Goal: Transaction & Acquisition: Obtain resource

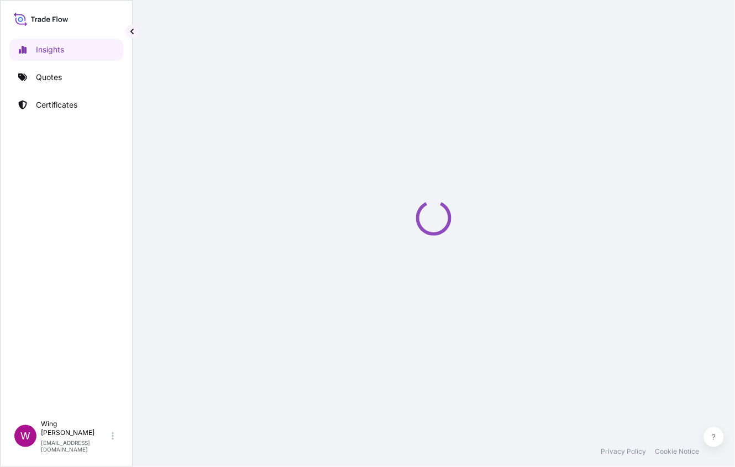
select select "2025"
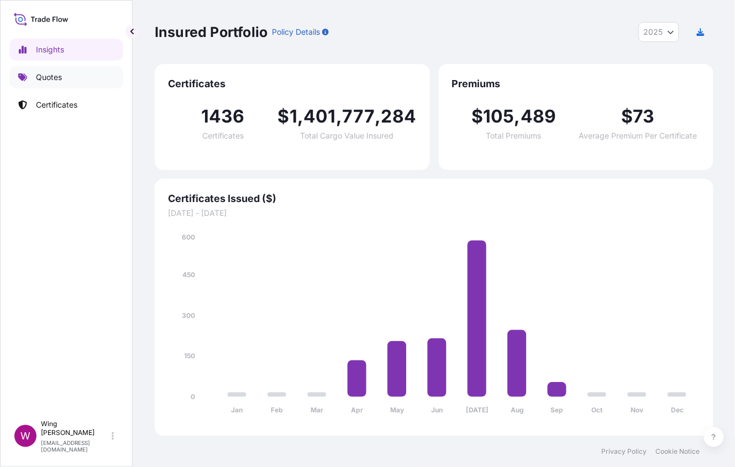
click at [70, 83] on link "Quotes" at bounding box center [66, 77] width 114 height 22
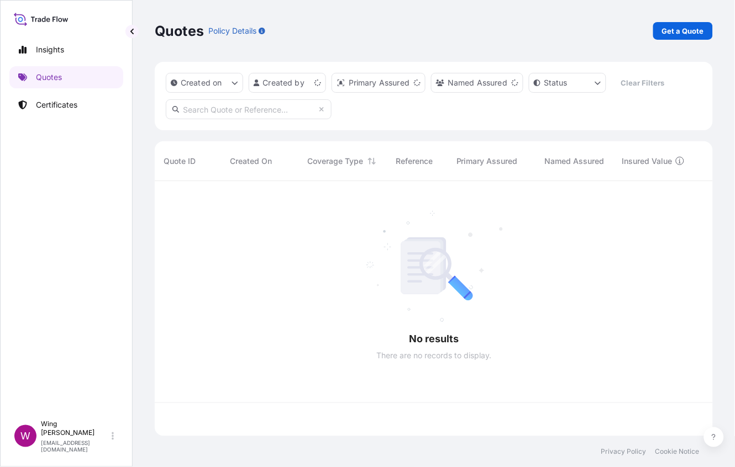
scroll to position [248, 546]
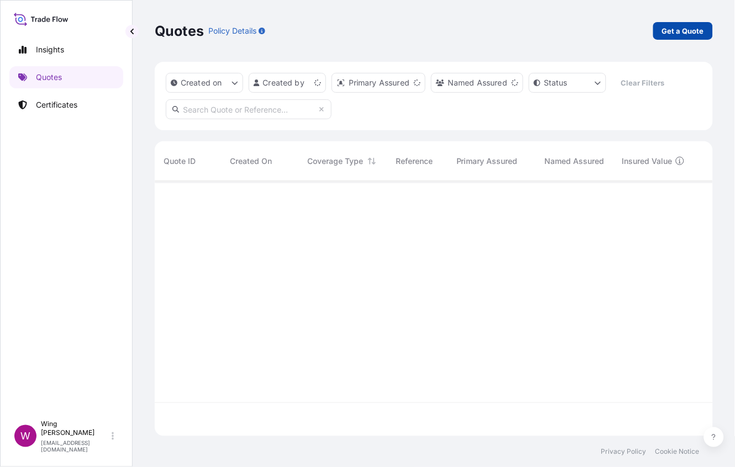
click at [677, 28] on p "Get a Quote" at bounding box center [683, 30] width 42 height 11
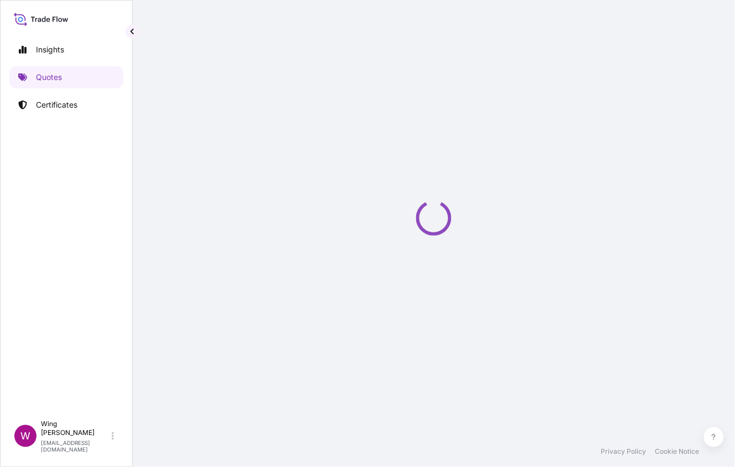
select select "AIR"
select select "27"
select select "Transit"
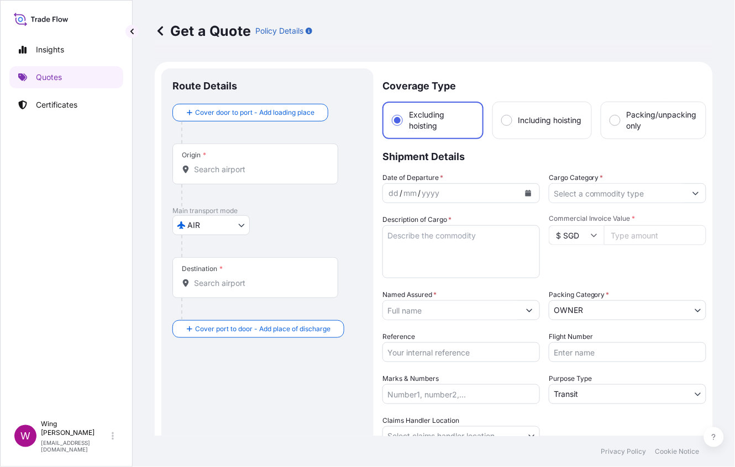
scroll to position [18, 0]
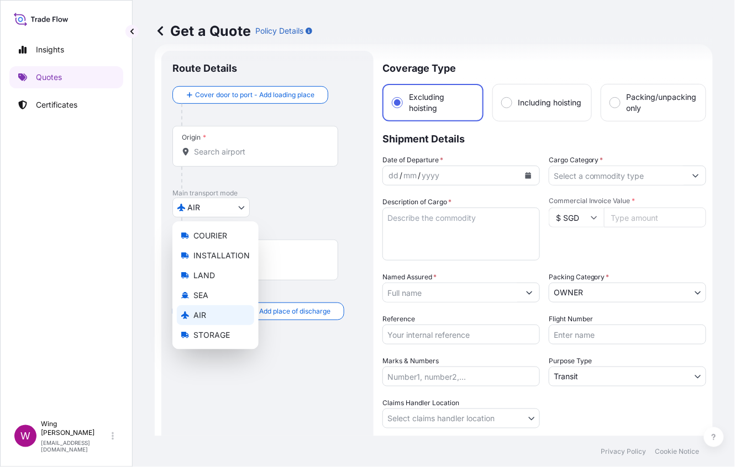
click at [208, 208] on body "Insights Quotes Certificates W Wing Lee [EMAIL_ADDRESS][DOMAIN_NAME] Get a Quot…" at bounding box center [367, 233] width 735 height 467
click at [195, 331] on span "STORAGE" at bounding box center [211, 335] width 36 height 11
select select "STORAGE"
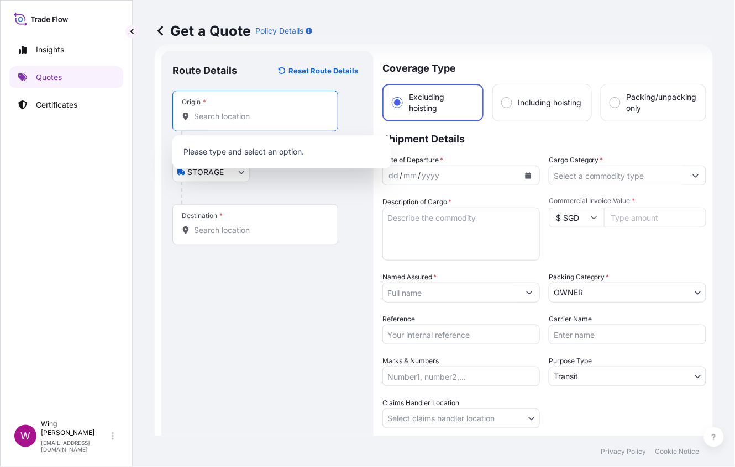
click at [210, 111] on input "Origin *" at bounding box center [259, 116] width 130 height 11
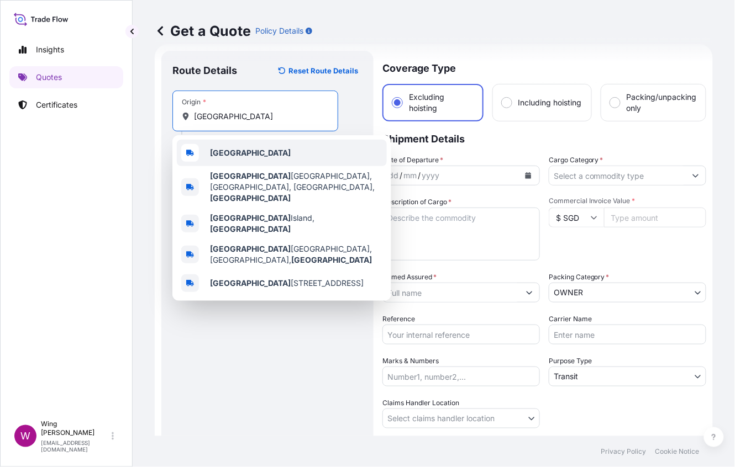
click at [225, 143] on div "[GEOGRAPHIC_DATA]" at bounding box center [282, 153] width 210 height 27
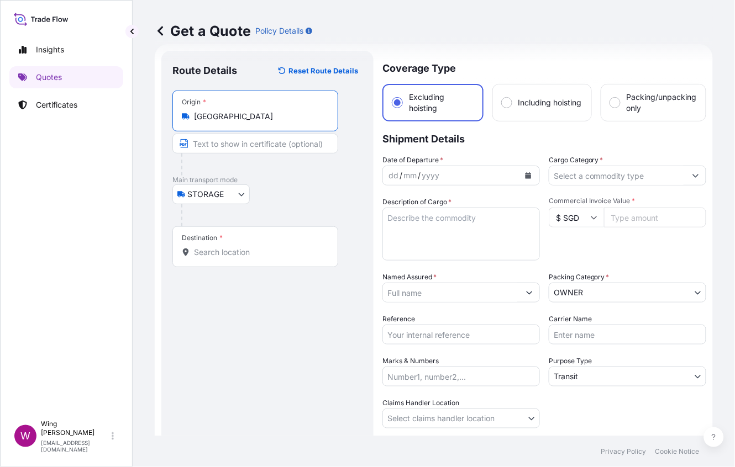
type input "[GEOGRAPHIC_DATA]"
click at [228, 254] on input "Destination *" at bounding box center [259, 252] width 130 height 11
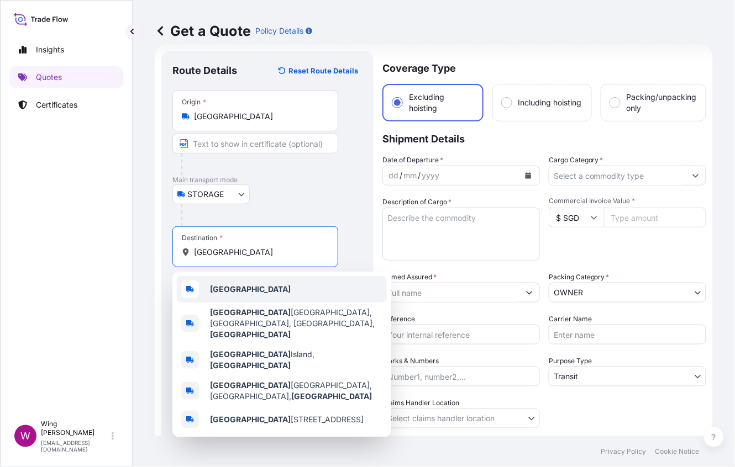
click at [235, 284] on span "[GEOGRAPHIC_DATA]" at bounding box center [250, 289] width 81 height 11
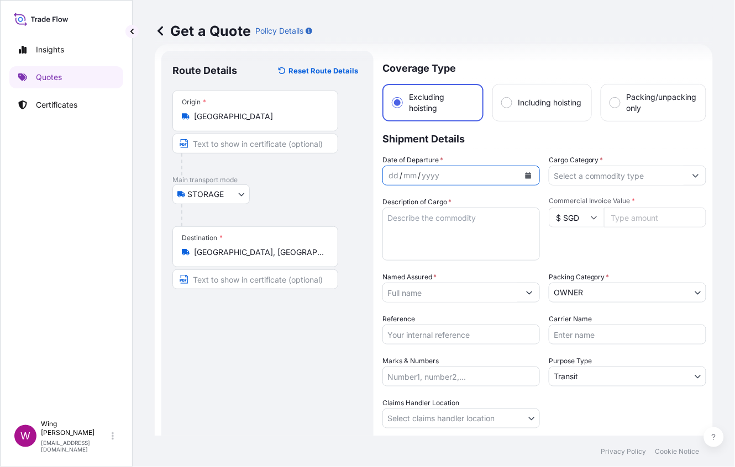
click at [525, 174] on icon "Calendar" at bounding box center [528, 175] width 6 height 7
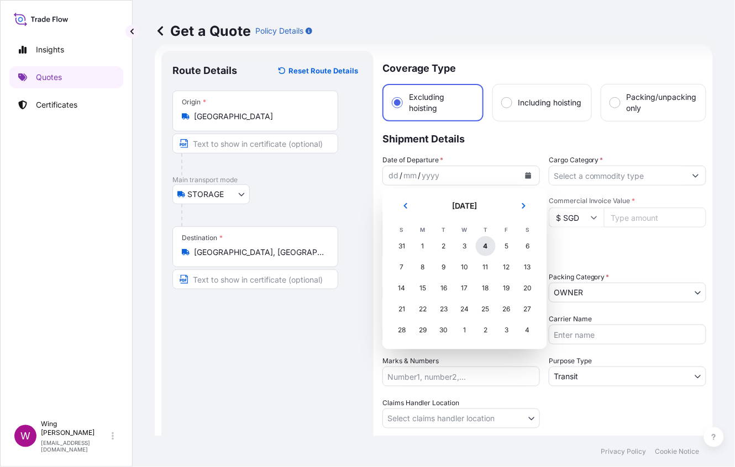
click at [480, 245] on div "4" at bounding box center [486, 246] width 20 height 20
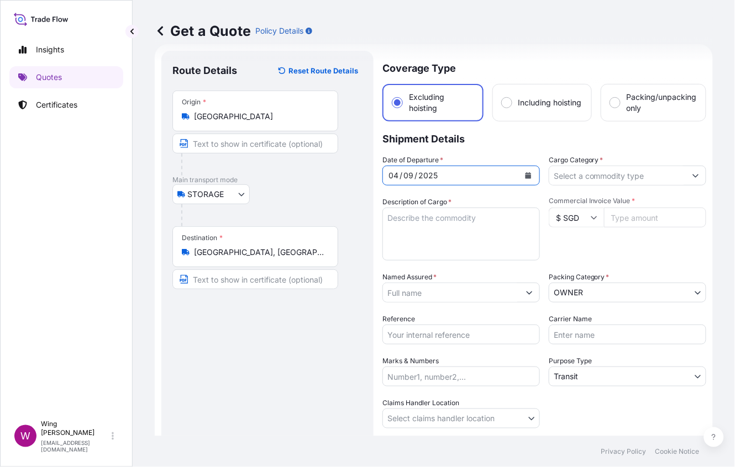
click at [307, 249] on input "[GEOGRAPHIC_DATA], [GEOGRAPHIC_DATA]" at bounding box center [259, 252] width 130 height 11
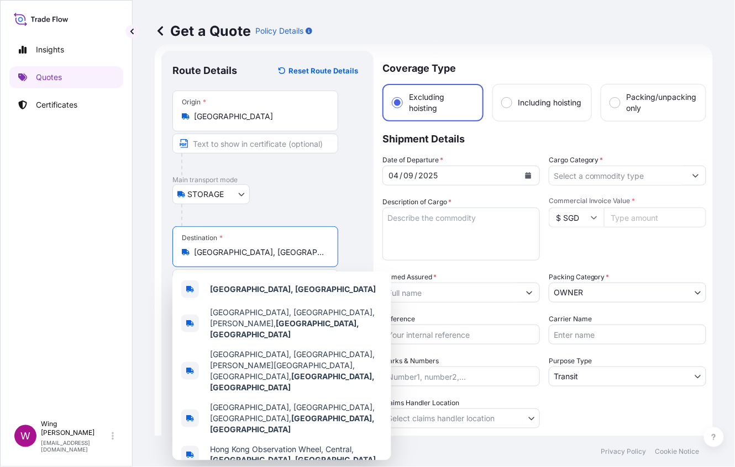
drag, startPoint x: 307, startPoint y: 249, endPoint x: 238, endPoint y: 256, distance: 69.5
click at [238, 256] on input "[GEOGRAPHIC_DATA], [GEOGRAPHIC_DATA]" at bounding box center [259, 252] width 130 height 11
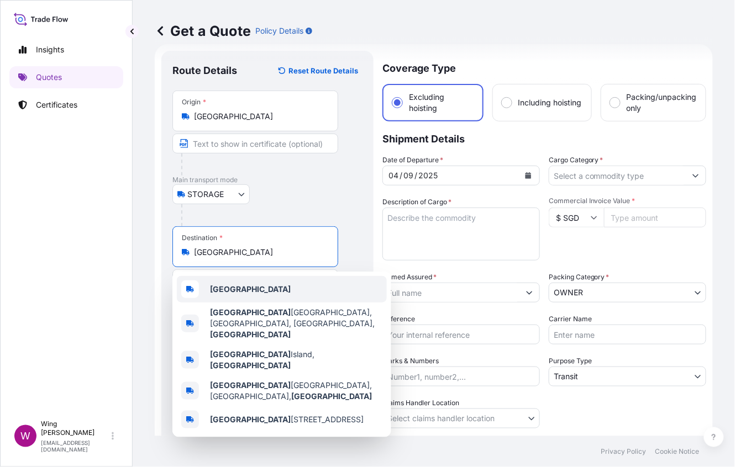
click at [238, 285] on b "[GEOGRAPHIC_DATA]" at bounding box center [250, 289] width 81 height 9
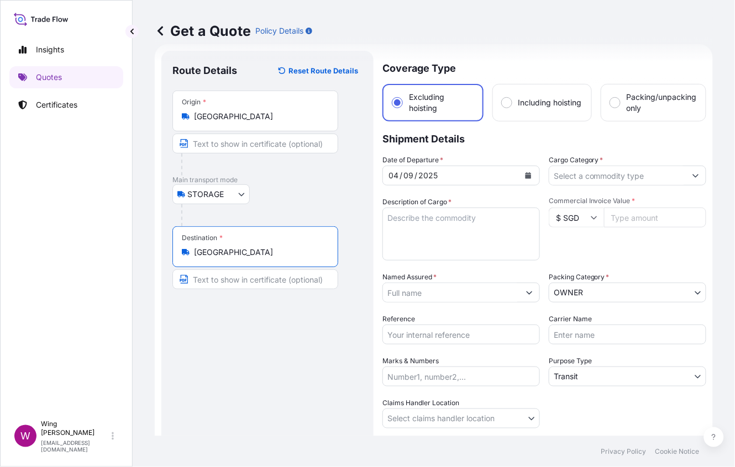
type input "[GEOGRAPHIC_DATA]"
click at [234, 367] on div "Route Details Reset Route Details Place of loading Road / [GEOGRAPHIC_DATA] / I…" at bounding box center [267, 281] width 190 height 438
click at [383, 238] on textarea "Description of Cargo *" at bounding box center [460, 234] width 157 height 53
paste textarea "[PERSON_NAME] [PERSON_NAME], Sanctuary"
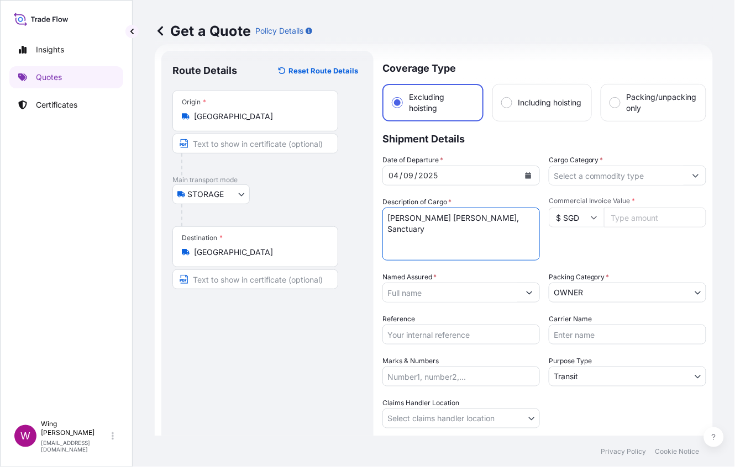
type textarea "[PERSON_NAME] [PERSON_NAME], Sanctuary"
click at [566, 214] on input "$ SGD" at bounding box center [576, 218] width 55 height 20
click at [571, 255] on div "€ EUR" at bounding box center [570, 246] width 46 height 21
type input "€ EUR"
click at [614, 217] on input "Commercial Invoice Value *" at bounding box center [655, 218] width 102 height 20
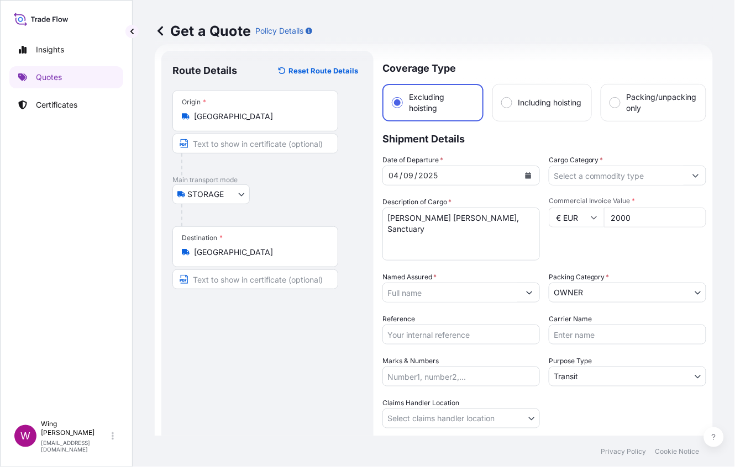
type input "2000"
click at [612, 238] on div "Commercial Invoice Value * € EUR 2000" at bounding box center [627, 229] width 157 height 64
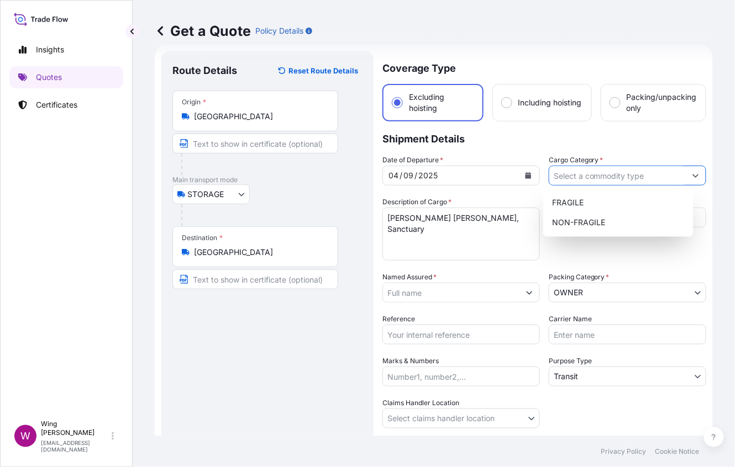
click at [624, 171] on input "Cargo Category *" at bounding box center [617, 176] width 136 height 20
click at [604, 221] on div "NON-FRAGILE" at bounding box center [617, 223] width 141 height 20
type input "NON-FRAGILE"
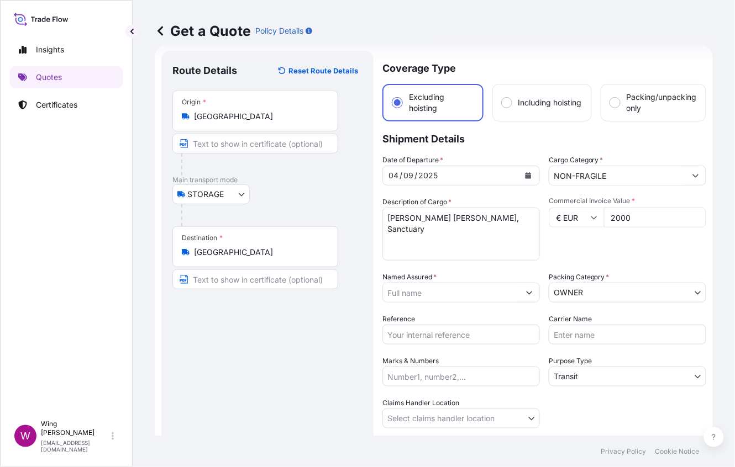
click at [266, 390] on div "Route Details Reset Route Details Place of loading Road / [GEOGRAPHIC_DATA] / I…" at bounding box center [267, 281] width 190 height 438
click at [297, 333] on div "Route Details Reset Route Details Place of loading Road / [GEOGRAPHIC_DATA] / I…" at bounding box center [267, 281] width 190 height 438
click at [397, 293] on input "Named Assured *" at bounding box center [451, 293] width 136 height 20
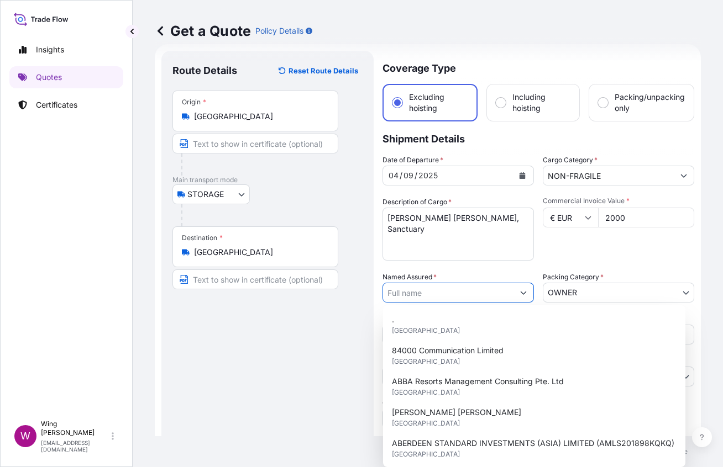
paste input "[PERSON_NAME]"
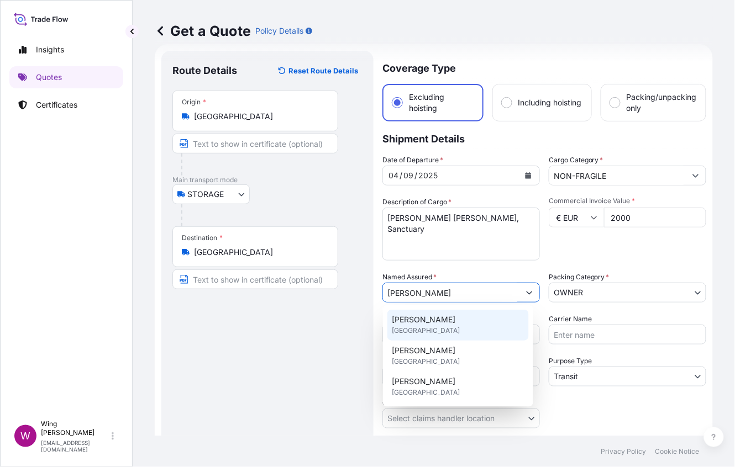
click at [419, 323] on span "[PERSON_NAME]" at bounding box center [424, 319] width 64 height 11
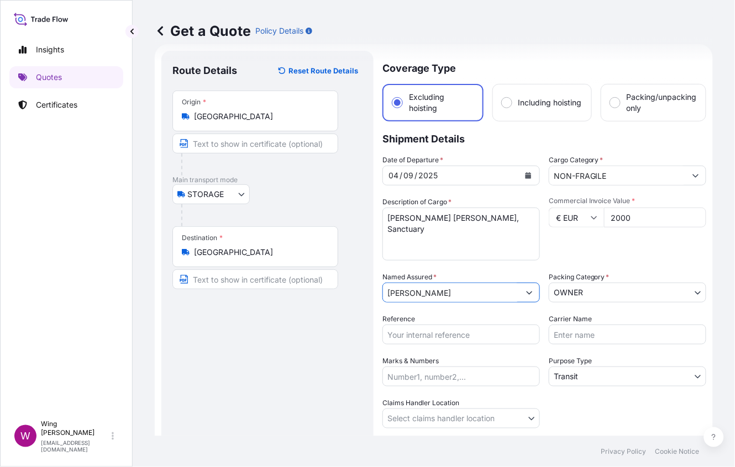
type input "[PERSON_NAME]"
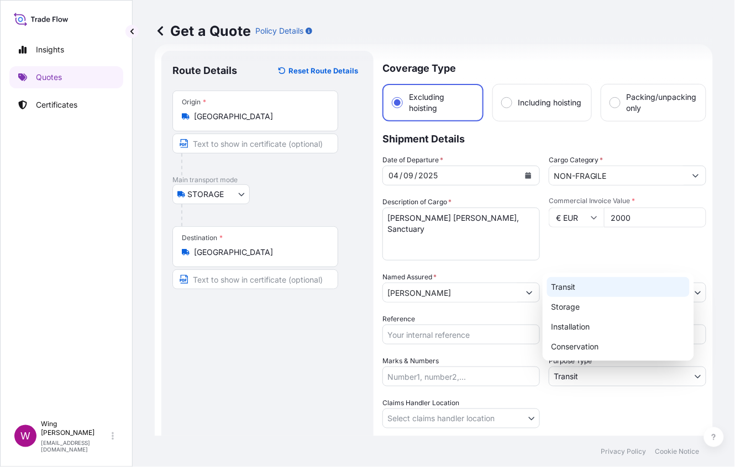
click at [583, 374] on body "15 options available. 0 options available. 3 options available. Insights Quotes…" at bounding box center [367, 233] width 735 height 467
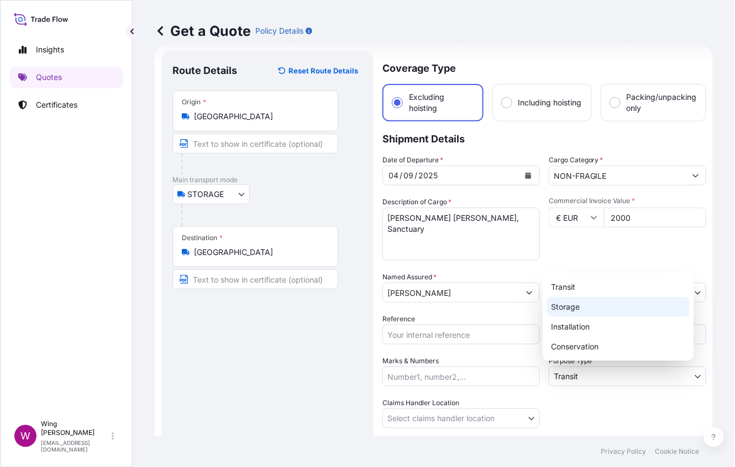
click at [588, 313] on div "Storage" at bounding box center [618, 307] width 143 height 20
select select "Storage"
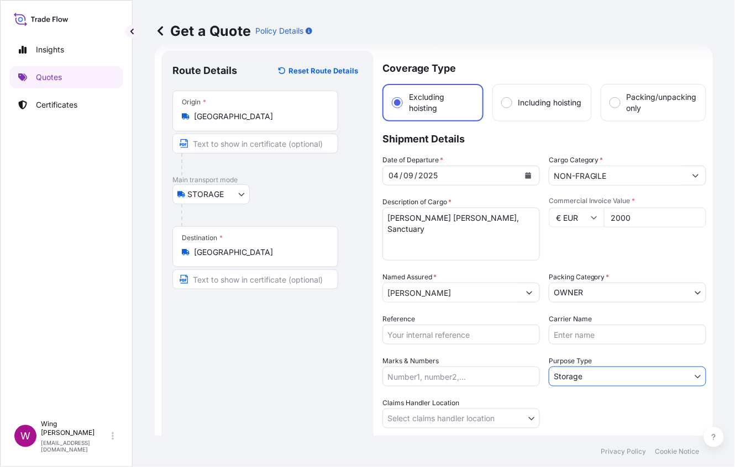
click at [340, 349] on div "Route Details Reset Route Details Place of loading Road / [GEOGRAPHIC_DATA] / I…" at bounding box center [267, 281] width 190 height 438
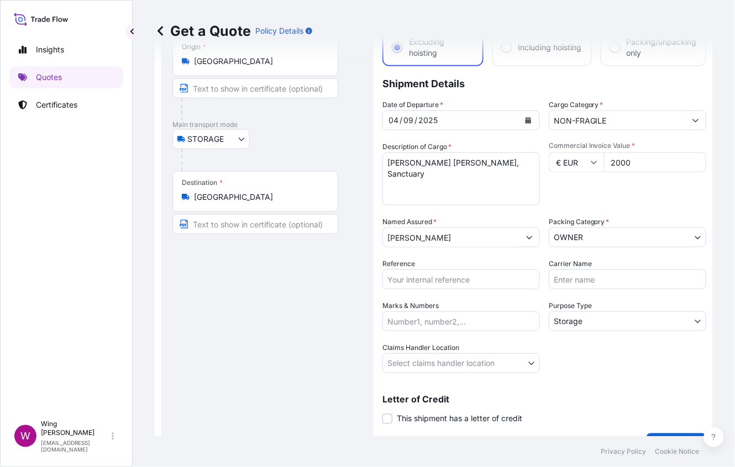
scroll to position [98, 0]
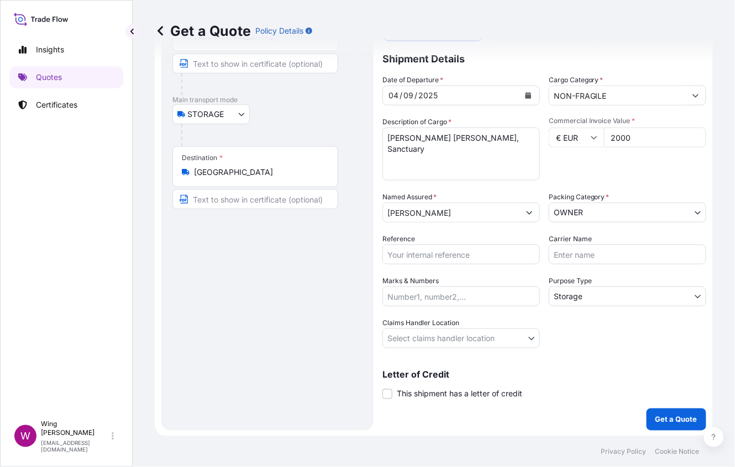
drag, startPoint x: 322, startPoint y: 333, endPoint x: 340, endPoint y: 322, distance: 20.8
click at [322, 333] on div "Route Details Reset Route Details Place of loading Road / [GEOGRAPHIC_DATA] / I…" at bounding box center [267, 201] width 190 height 438
click at [413, 257] on input "Reference" at bounding box center [460, 255] width 157 height 20
paste input "AMST2314818VIVI"
type input "AMST2314818VIVI"
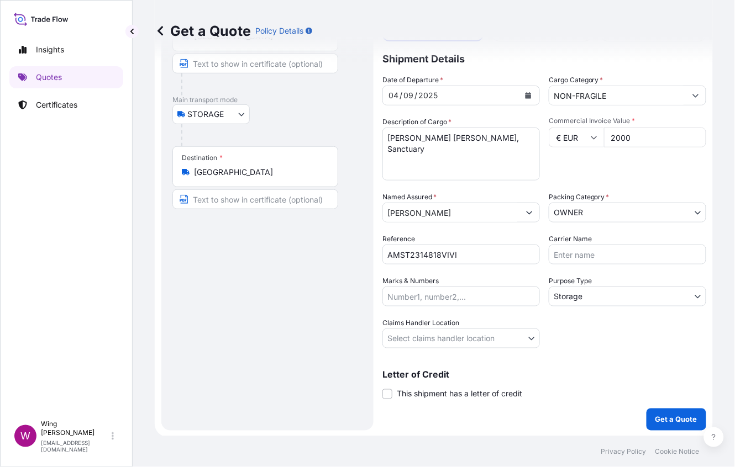
click at [266, 283] on div "Route Details Reset Route Details Place of loading Road / [GEOGRAPHIC_DATA] / I…" at bounding box center [267, 201] width 190 height 438
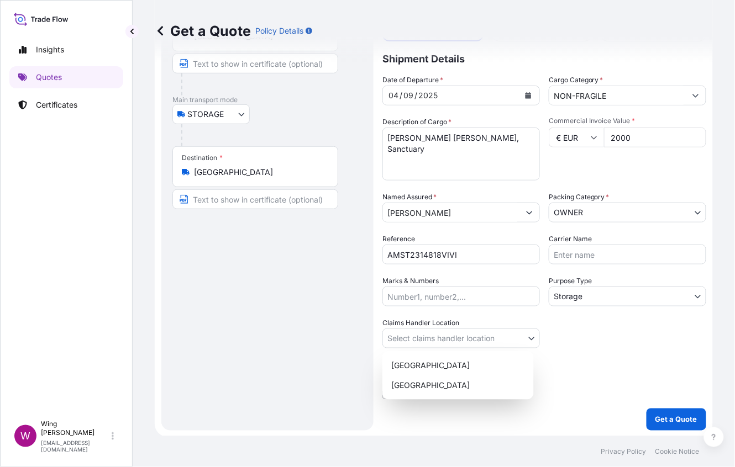
click at [441, 336] on body "Insights Quotes Certificates W Wing Lee [EMAIL_ADDRESS][DOMAIN_NAME] Get a Quot…" at bounding box center [367, 233] width 735 height 467
click at [437, 360] on div "[GEOGRAPHIC_DATA]" at bounding box center [458, 366] width 143 height 20
select select "[GEOGRAPHIC_DATA]"
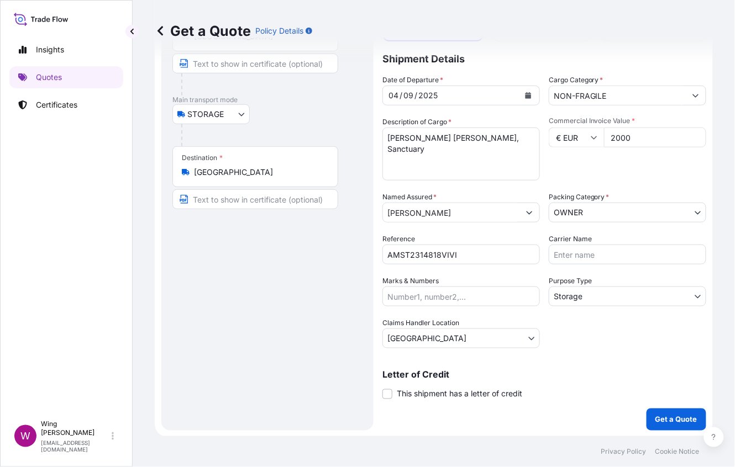
click at [266, 338] on div "Route Details Reset Route Details Place of loading Road / [GEOGRAPHIC_DATA] / I…" at bounding box center [267, 201] width 190 height 438
click at [392, 398] on label "This shipment has a letter of credit" at bounding box center [452, 394] width 140 height 12
click at [382, 388] on input "This shipment has a letter of credit" at bounding box center [382, 388] width 0 height 0
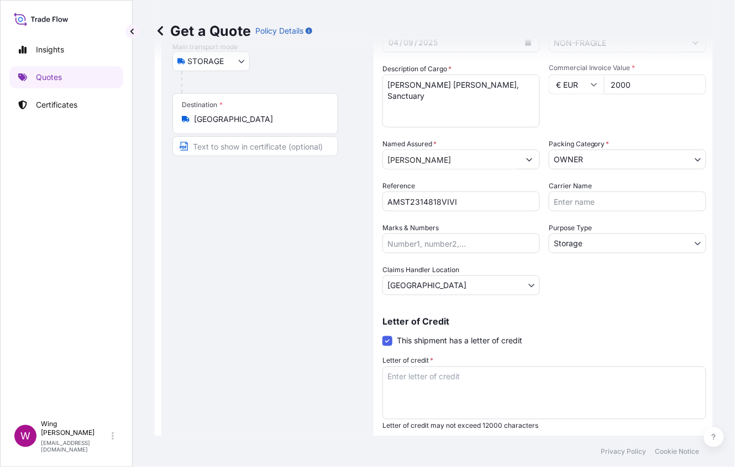
scroll to position [182, 0]
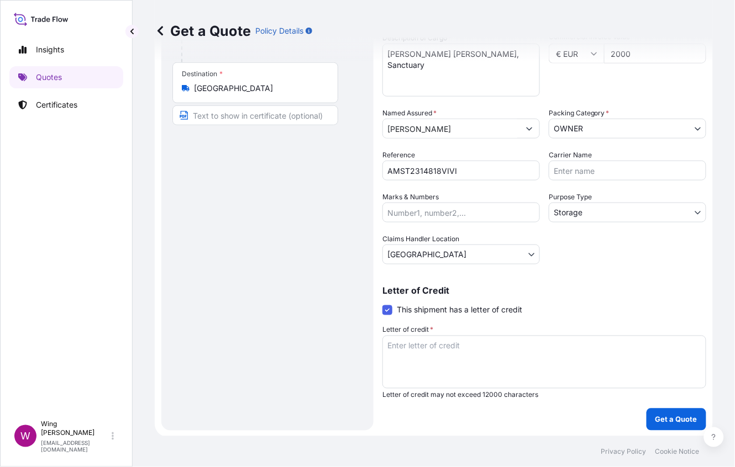
click at [429, 356] on textarea "Letter of credit *" at bounding box center [544, 362] width 324 height 53
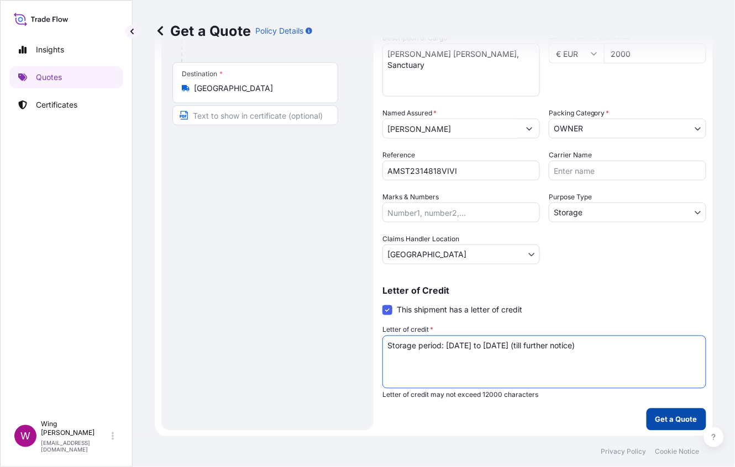
type textarea "Storage period: [DATE] to [DATE] (till further notice)"
click at [660, 415] on p "Get a Quote" at bounding box center [676, 419] width 42 height 11
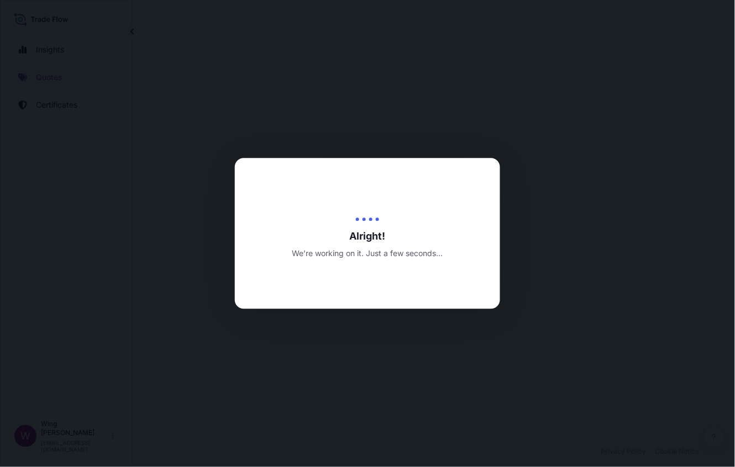
select select "STORAGE"
select select "Storage"
select select "[GEOGRAPHIC_DATA]"
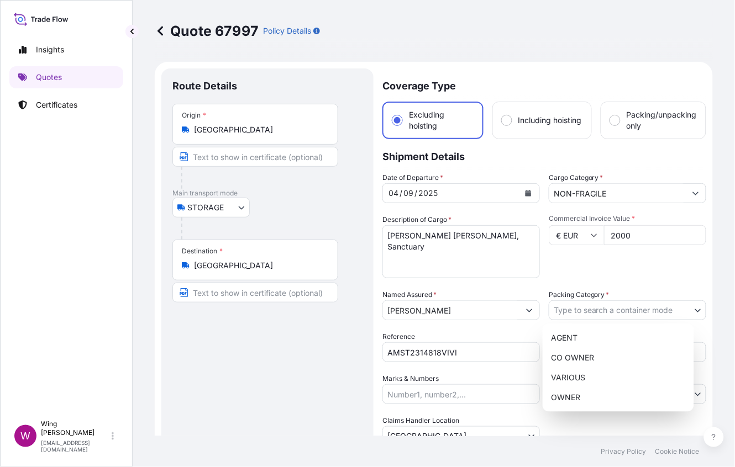
click at [586, 307] on body "Insights Quotes Certificates W Wing Lee [EMAIL_ADDRESS][DOMAIN_NAME] Quote 6799…" at bounding box center [367, 233] width 735 height 467
click at [596, 396] on div "OWNER" at bounding box center [618, 398] width 143 height 20
select select "27"
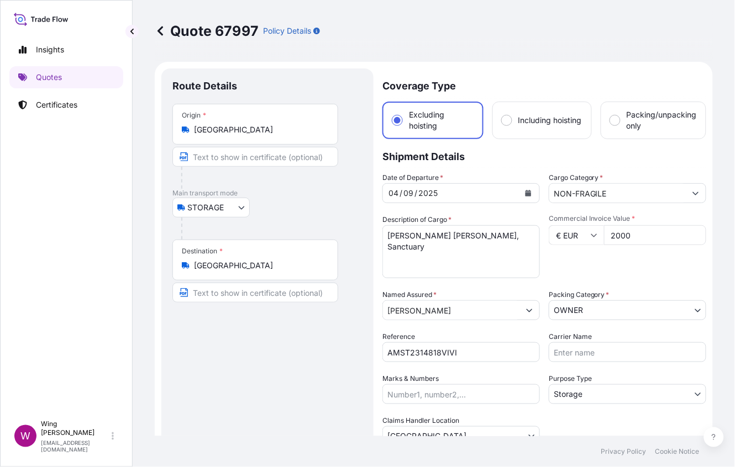
click at [336, 368] on div "Route Details Place of loading Road / [GEOGRAPHIC_DATA] / Inland Origin * [GEOG…" at bounding box center [267, 341] width 190 height 522
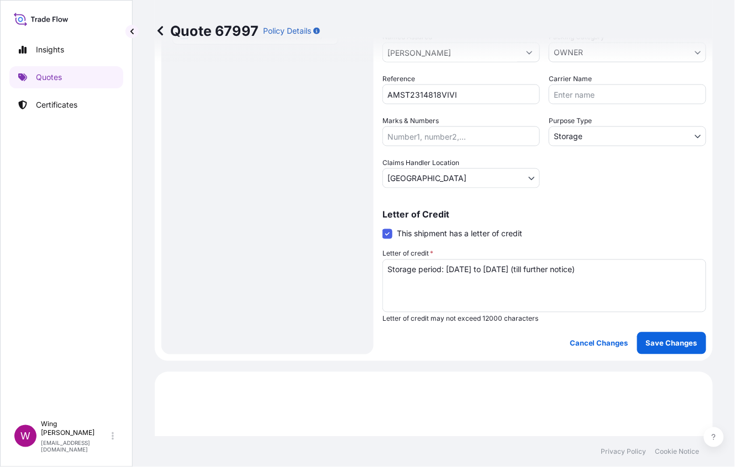
scroll to position [331, 0]
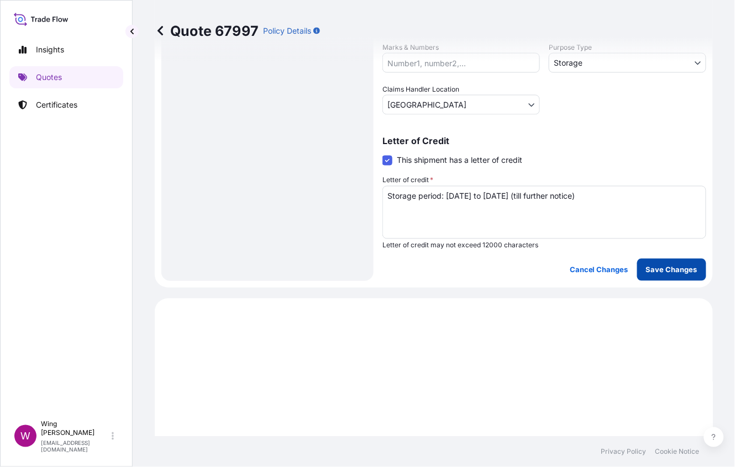
click at [654, 265] on p "Save Changes" at bounding box center [671, 270] width 51 height 11
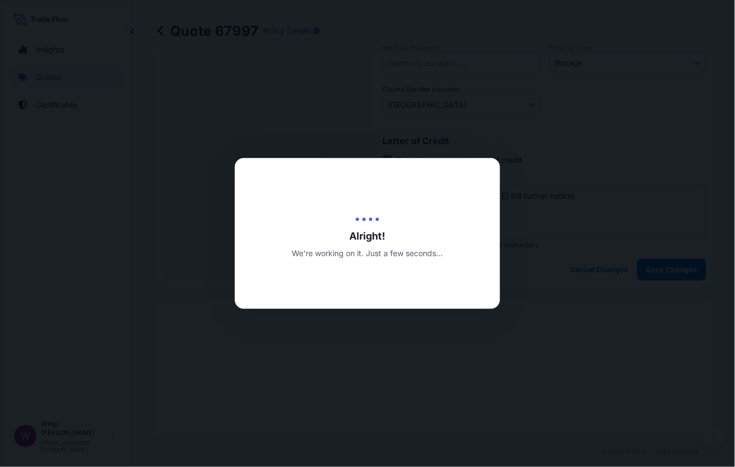
type input "[DATE]"
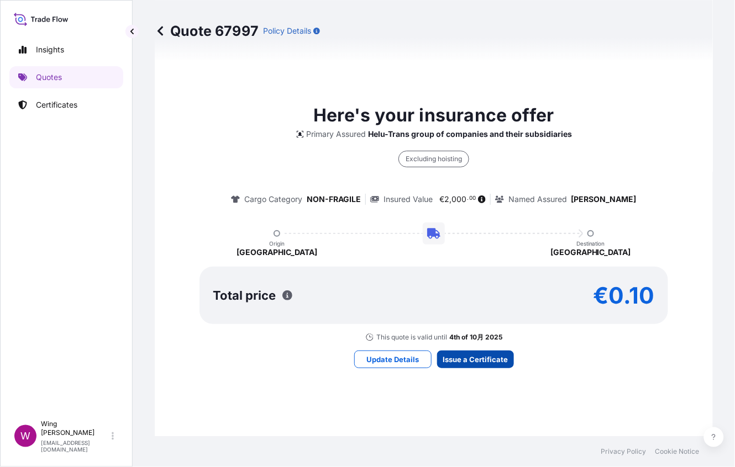
select select "STORAGE"
select select "Storage"
select select "[GEOGRAPHIC_DATA]"
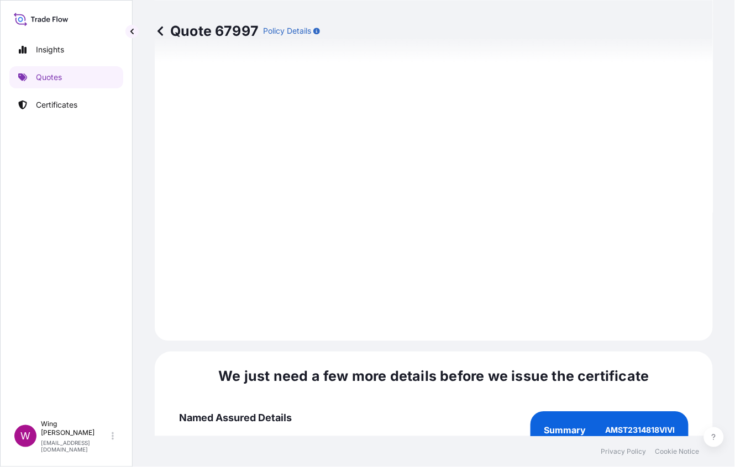
scroll to position [1728, 0]
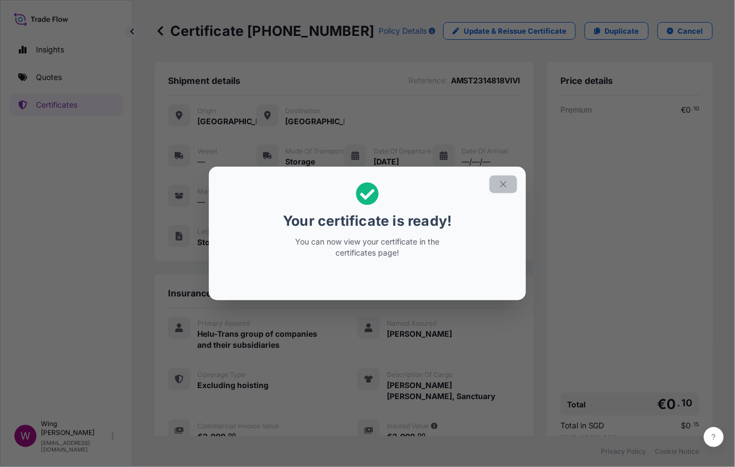
click at [508, 187] on button "button" at bounding box center [503, 185] width 28 height 18
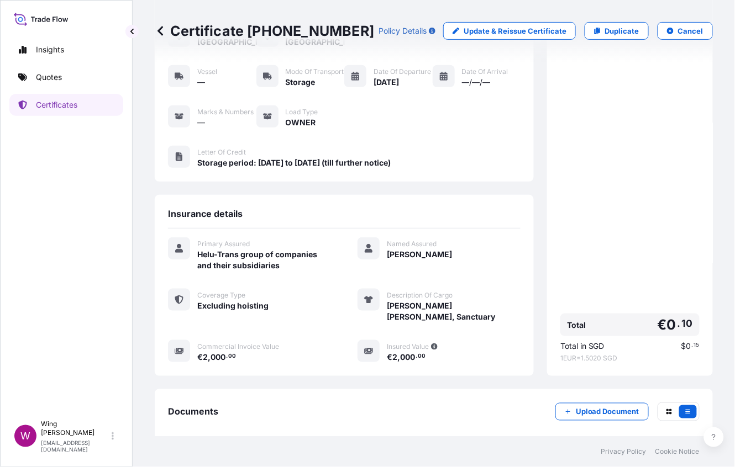
scroll to position [144, 0]
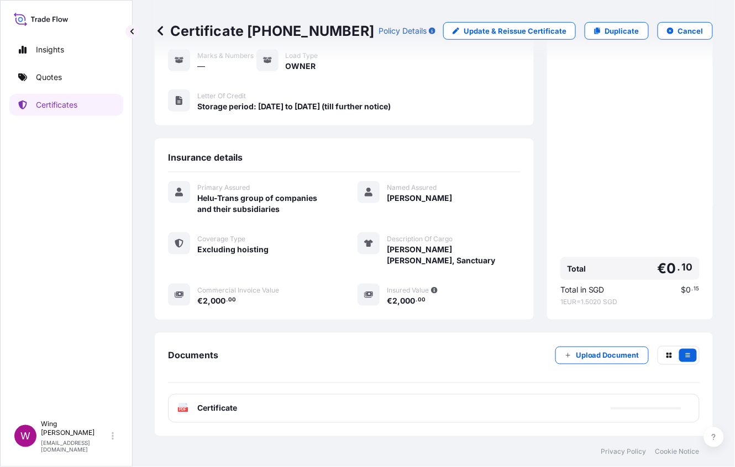
click at [175, 403] on div "PDF Certificate" at bounding box center [433, 408] width 531 height 29
click at [181, 409] on text "PDF" at bounding box center [183, 410] width 7 height 4
click at [266, 344] on div "Documents Upload Document PDF Certificate" at bounding box center [434, 384] width 558 height 103
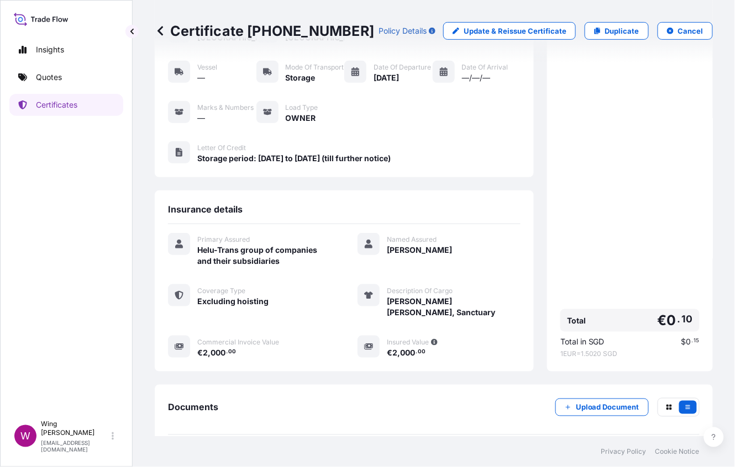
scroll to position [0, 0]
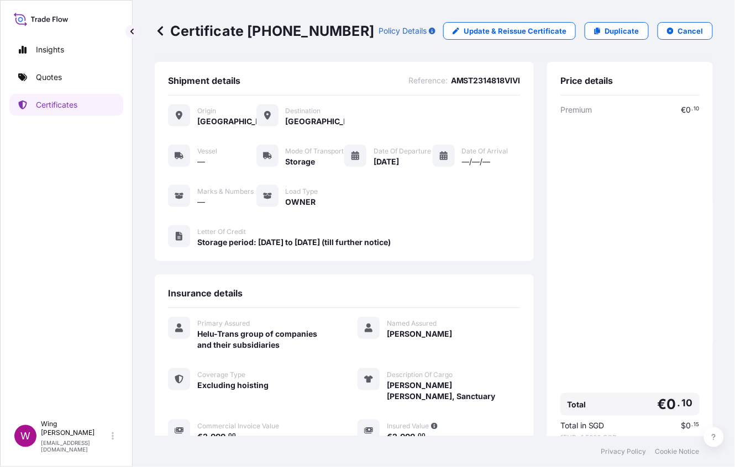
click at [372, 248] on span "Storage period: [DATE] to [DATE] (till further notice)" at bounding box center [293, 242] width 193 height 11
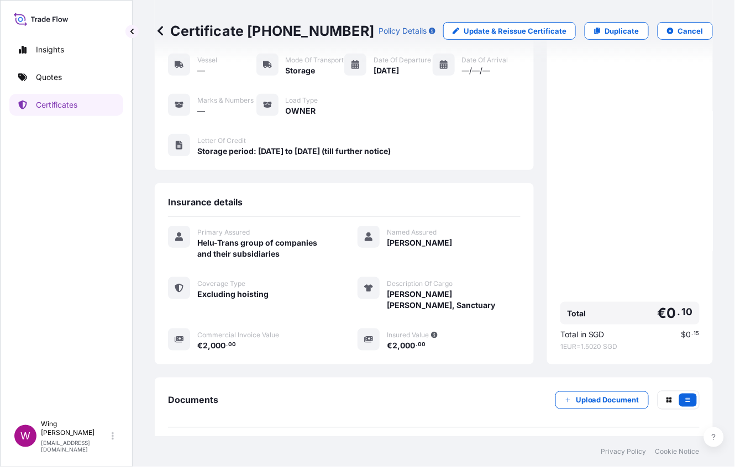
scroll to position [144, 0]
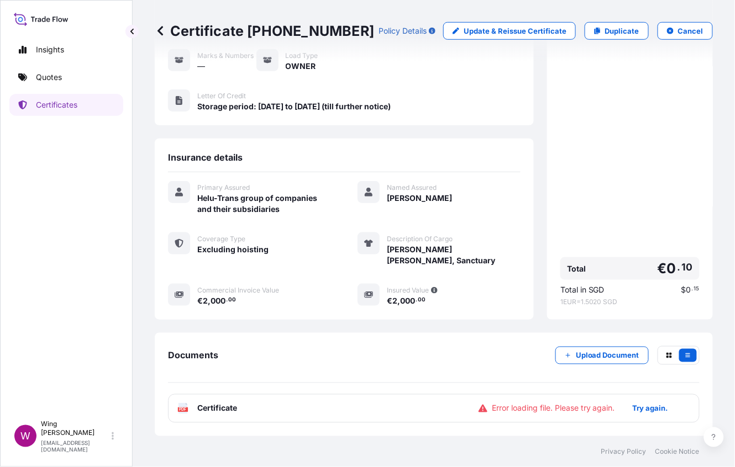
click at [180, 412] on icon at bounding box center [182, 408] width 9 height 11
click at [648, 410] on p "Try again." at bounding box center [650, 408] width 35 height 11
click at [634, 413] on p "Try again." at bounding box center [650, 408] width 35 height 11
drag, startPoint x: 249, startPoint y: 33, endPoint x: 340, endPoint y: 30, distance: 91.2
click at [340, 30] on p "Certificate [PHONE_NUMBER]" at bounding box center [264, 31] width 219 height 18
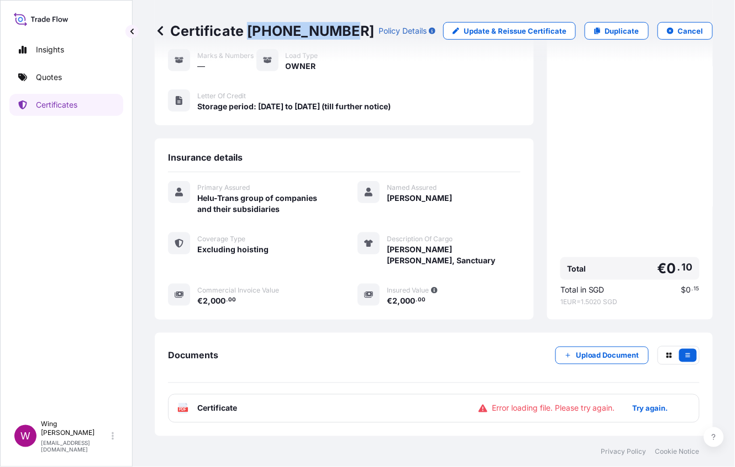
copy p "[PHONE_NUMBER]"
click at [55, 72] on p "Quotes" at bounding box center [49, 77] width 26 height 11
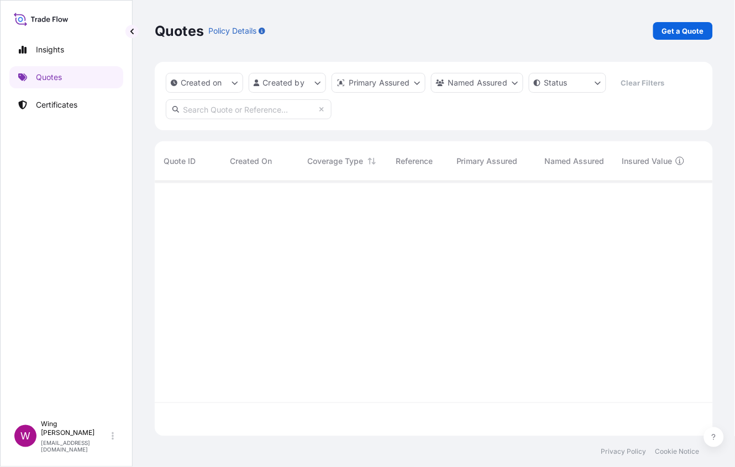
scroll to position [248, 546]
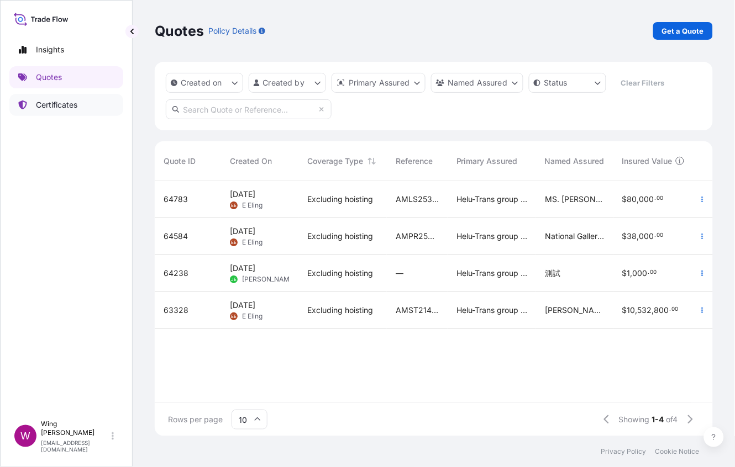
click at [32, 104] on link "Certificates" at bounding box center [66, 105] width 114 height 22
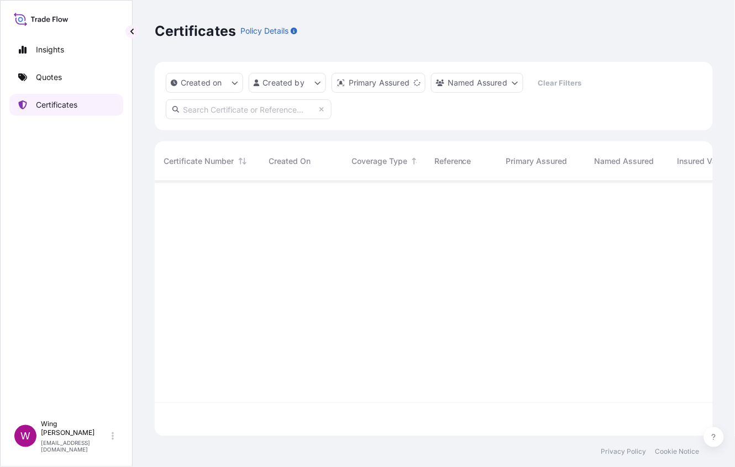
scroll to position [248, 546]
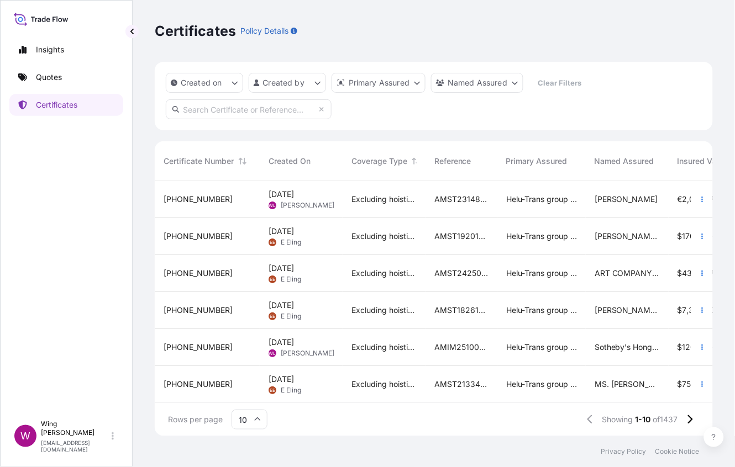
click at [294, 202] on span "[PERSON_NAME]" at bounding box center [308, 205] width 54 height 9
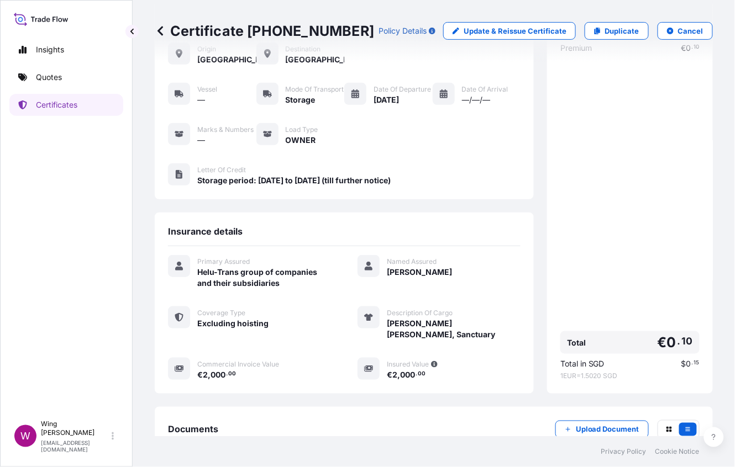
scroll to position [144, 0]
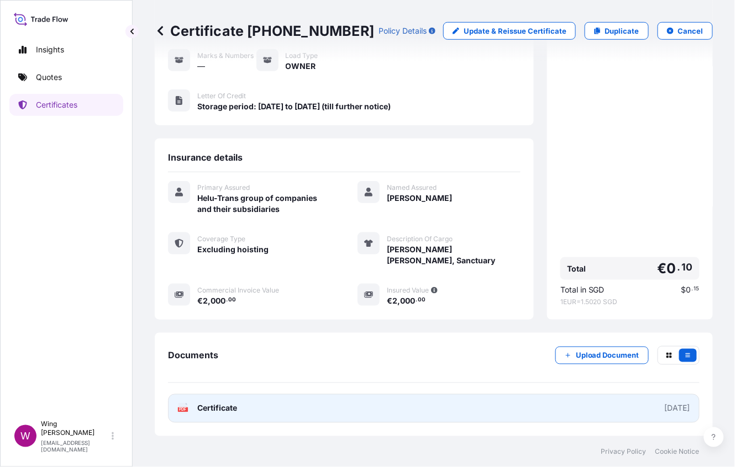
click at [182, 408] on text "PDF" at bounding box center [183, 410] width 7 height 4
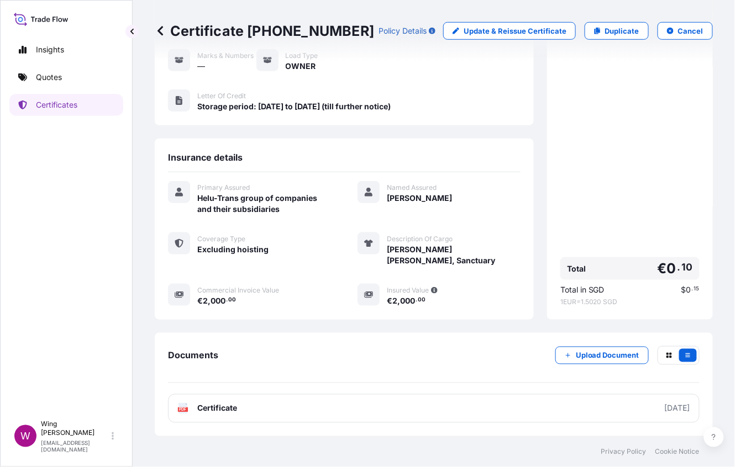
scroll to position [0, 0]
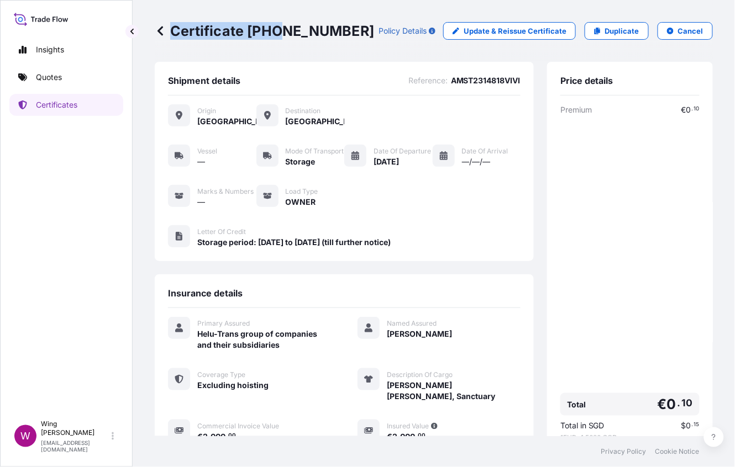
drag, startPoint x: 343, startPoint y: 28, endPoint x: 281, endPoint y: 25, distance: 61.4
click at [281, 25] on div "Certificate [PHONE_NUMBER] Policy Details" at bounding box center [295, 31] width 281 height 18
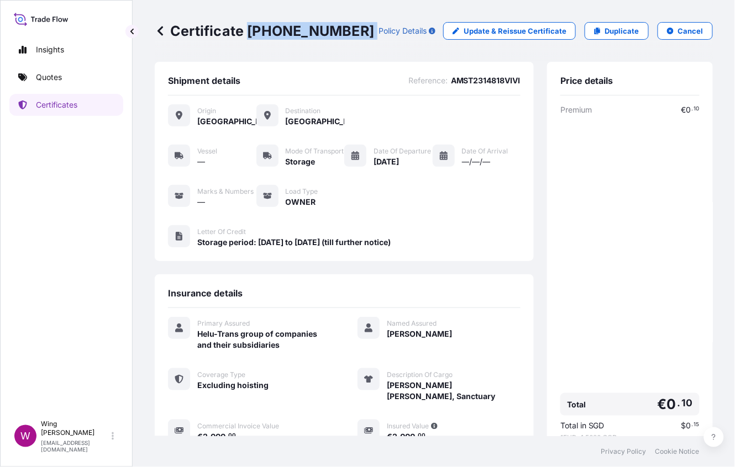
drag, startPoint x: 345, startPoint y: 27, endPoint x: 247, endPoint y: 25, distance: 98.4
click at [247, 25] on div "Certificate [PHONE_NUMBER] Policy Details" at bounding box center [295, 31] width 281 height 18
copy p "[PHONE_NUMBER]"
